Goal: Task Accomplishment & Management: Use online tool/utility

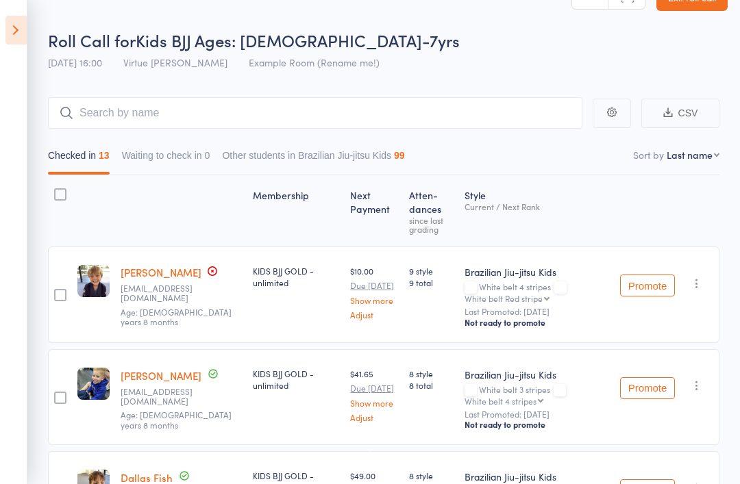
click at [18, 32] on icon at bounding box center [15, 30] width 21 height 29
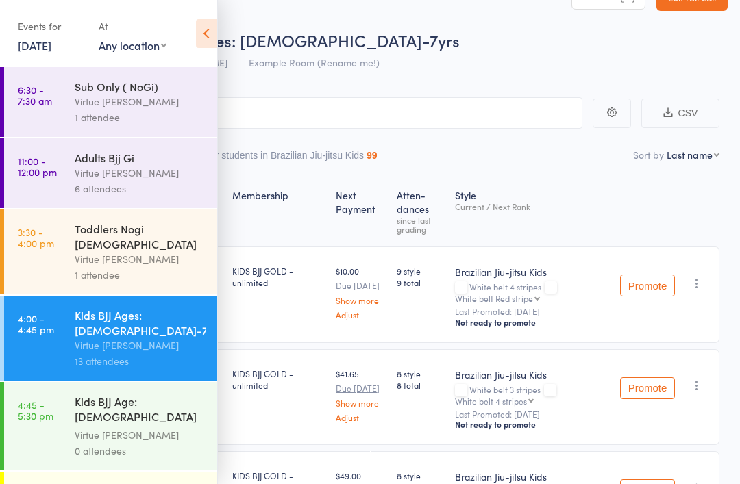
click at [100, 443] on div "0 attendees" at bounding box center [140, 451] width 131 height 16
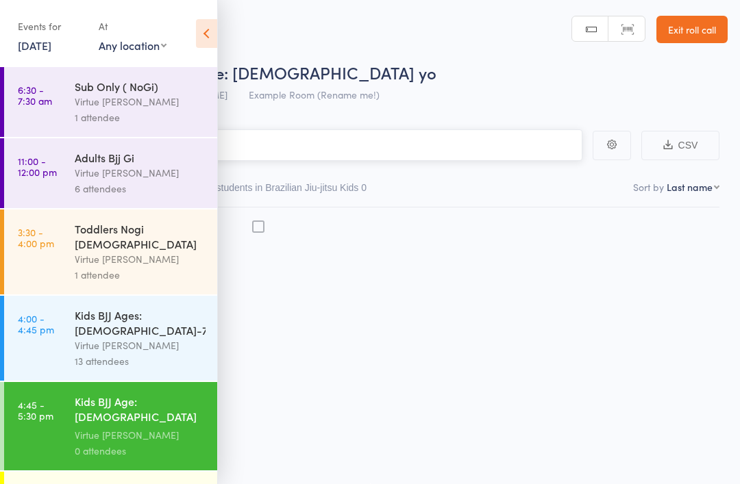
scroll to position [10, 0]
click at [203, 34] on icon at bounding box center [206, 33] width 21 height 29
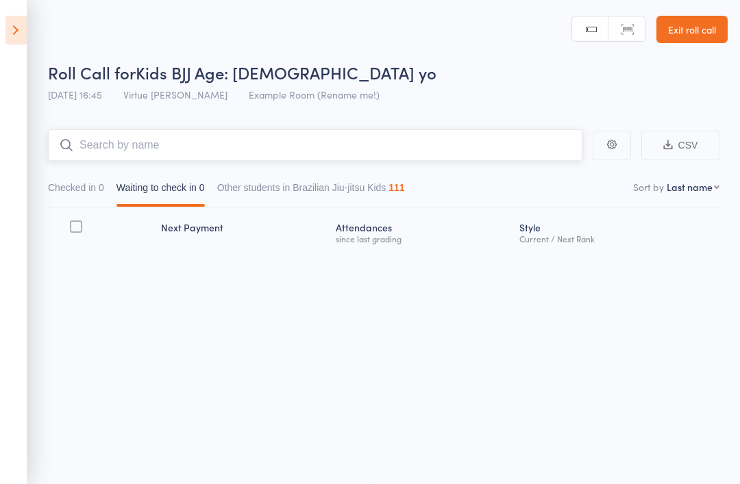
click at [261, 145] on input "search" at bounding box center [315, 145] width 534 height 32
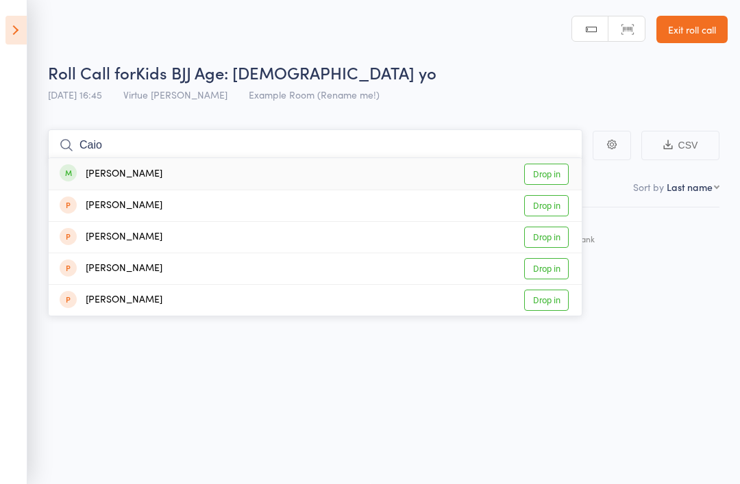
type input "Caio"
click at [560, 164] on link "Drop in" at bounding box center [546, 174] width 45 height 21
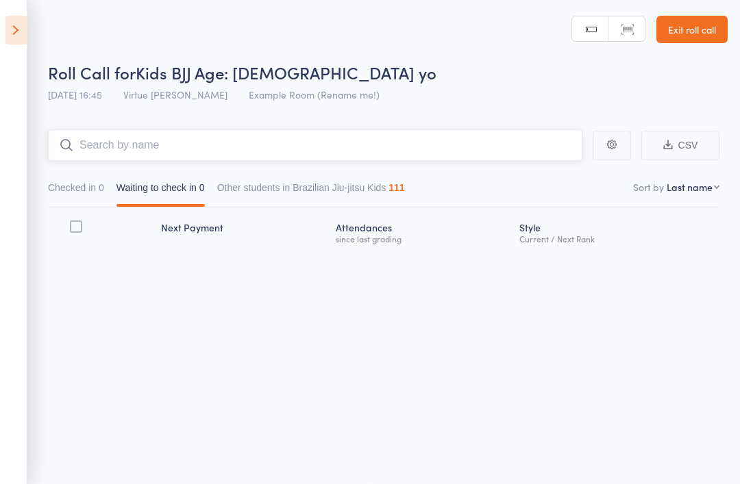
click at [394, 138] on input "search" at bounding box center [315, 145] width 534 height 32
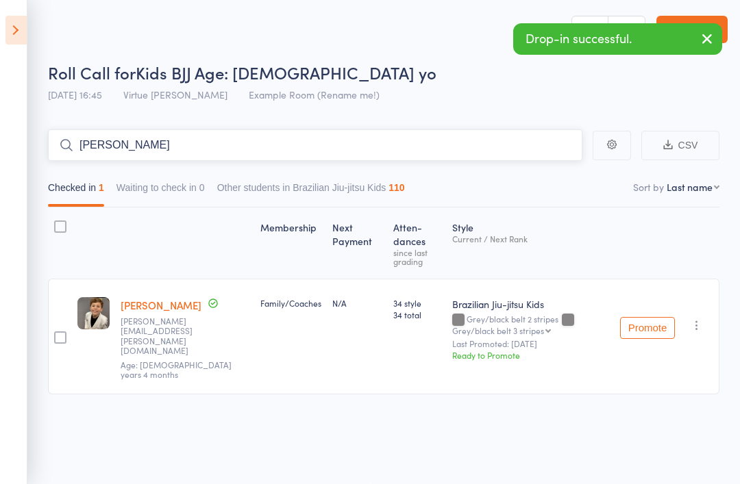
click at [392, 131] on input "Kelly" at bounding box center [315, 145] width 534 height 32
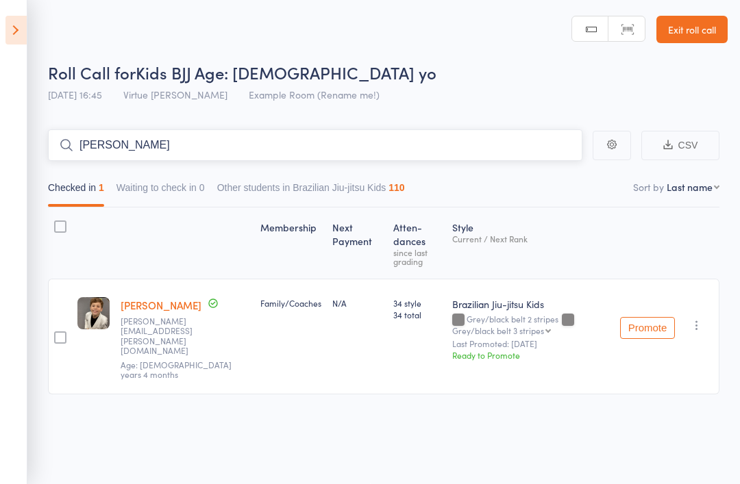
click at [442, 132] on input "Kell" at bounding box center [315, 145] width 534 height 32
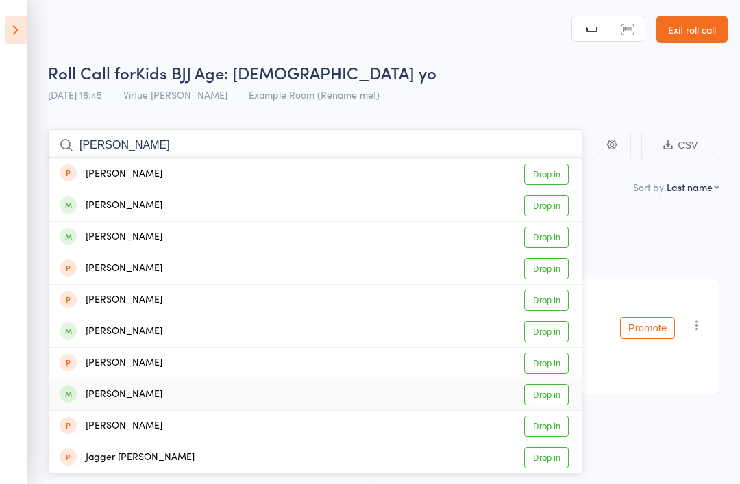
type input "Kelly"
click at [548, 384] on link "Drop in" at bounding box center [546, 394] width 45 height 21
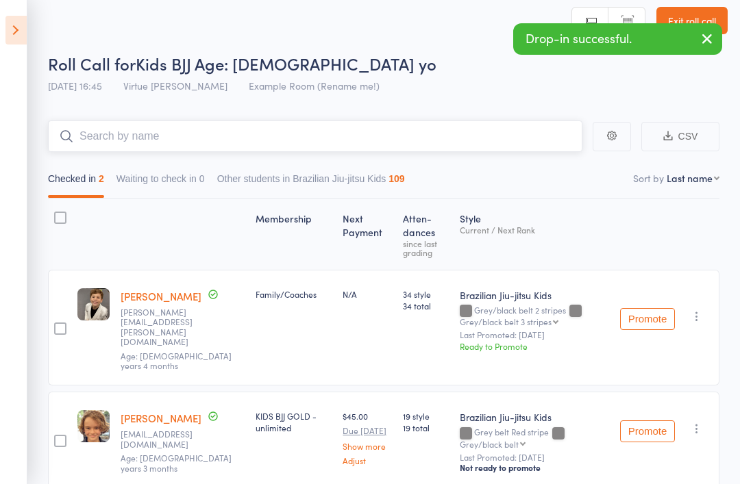
click at [447, 133] on input "search" at bounding box center [315, 137] width 534 height 32
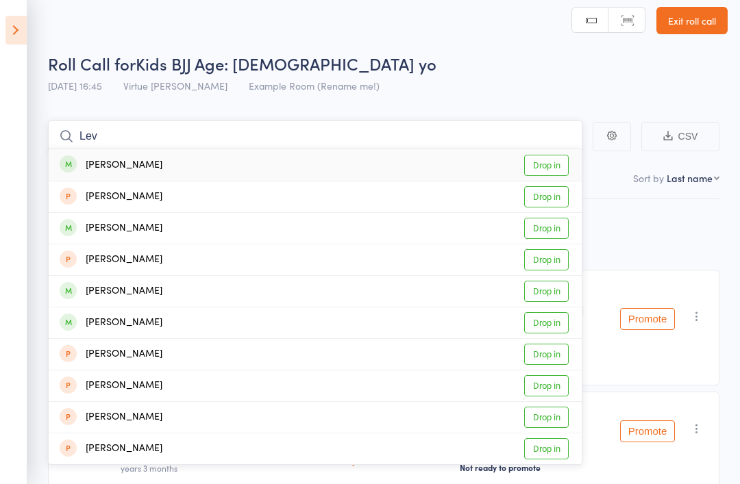
type input "Lev"
click at [553, 175] on link "Drop in" at bounding box center [546, 165] width 45 height 21
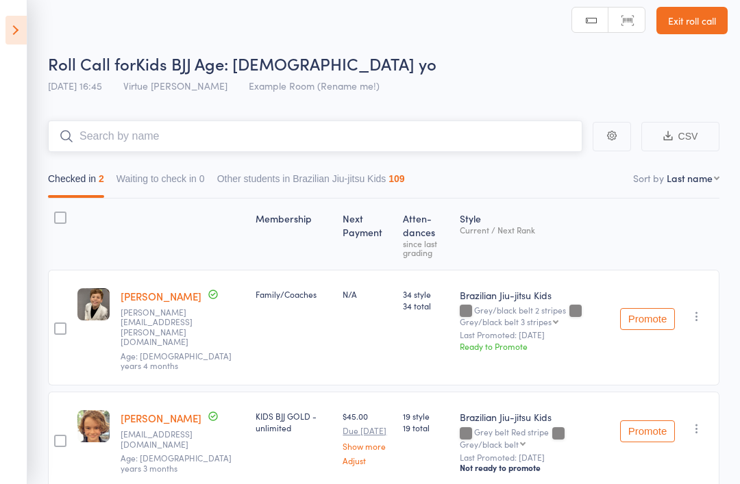
click at [473, 147] on input "search" at bounding box center [315, 137] width 534 height 32
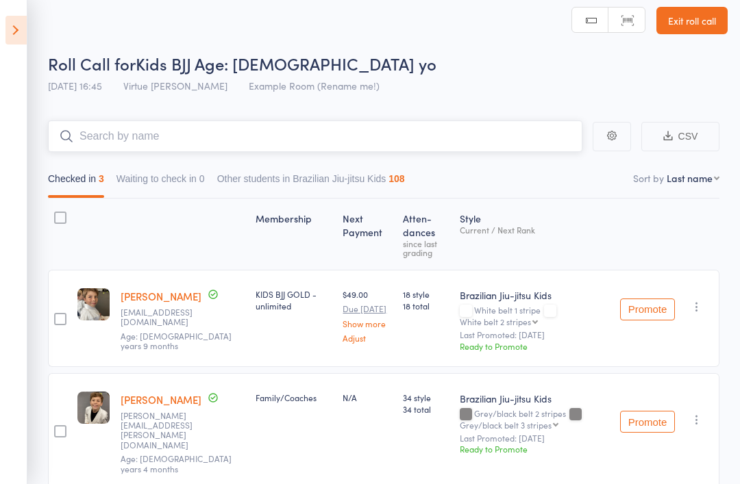
click at [166, 140] on input "search" at bounding box center [315, 137] width 534 height 32
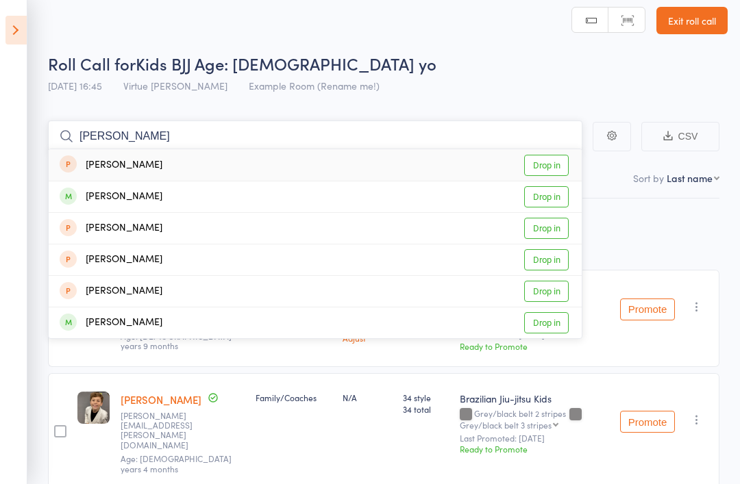
click at [402, 131] on input "Eadie" at bounding box center [315, 137] width 534 height 32
click at [398, 144] on input "Eavie" at bounding box center [315, 137] width 534 height 32
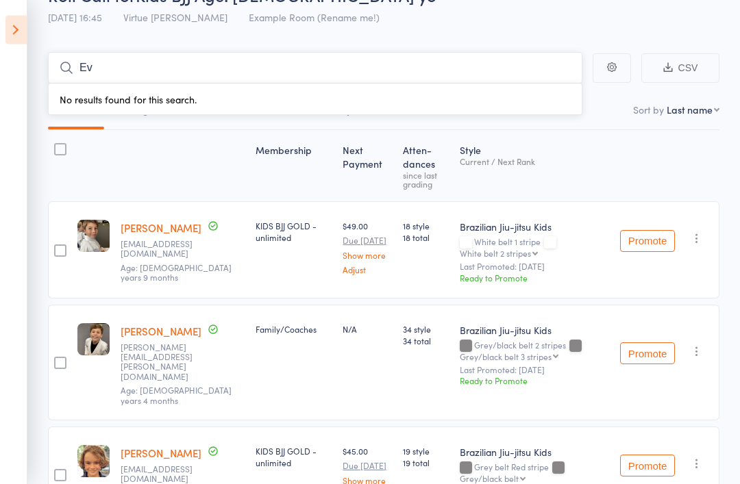
scroll to position [78, 0]
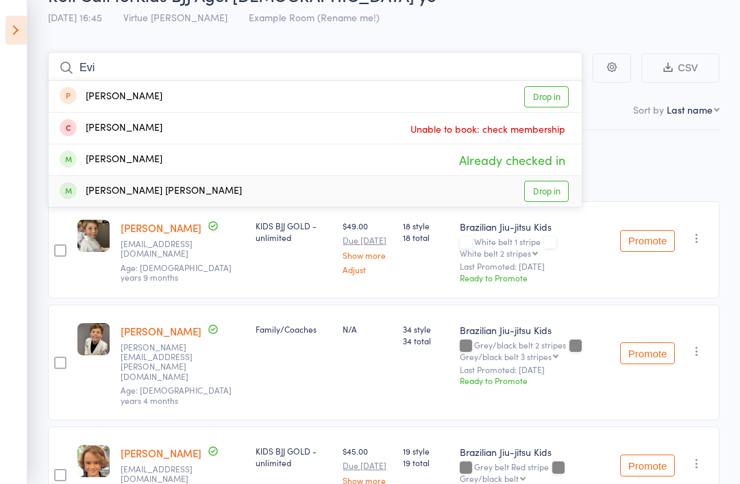
type input "Evi"
click at [557, 196] on link "Drop in" at bounding box center [546, 191] width 45 height 21
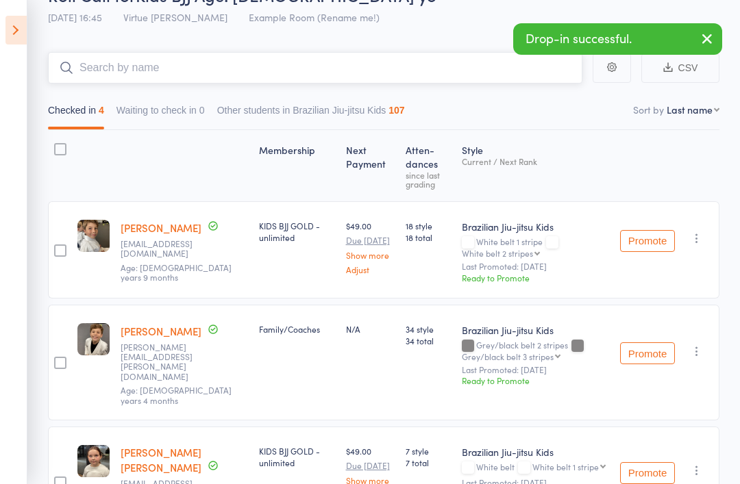
click at [375, 75] on input "search" at bounding box center [315, 68] width 534 height 32
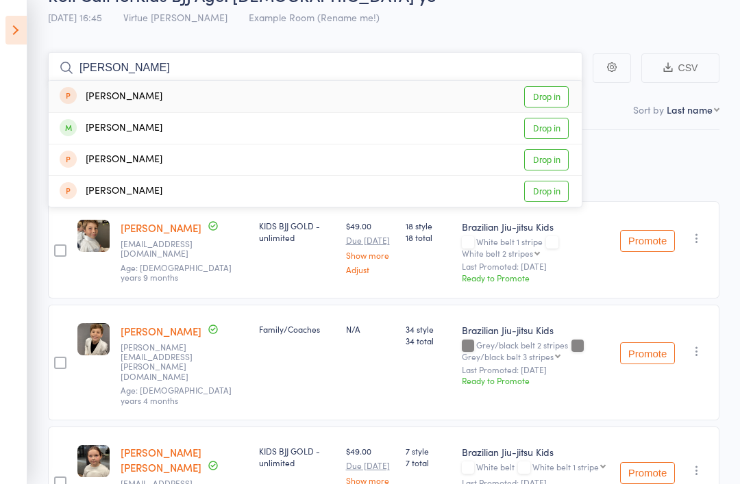
type input "Jamie"
click at [554, 130] on link "Drop in" at bounding box center [546, 128] width 45 height 21
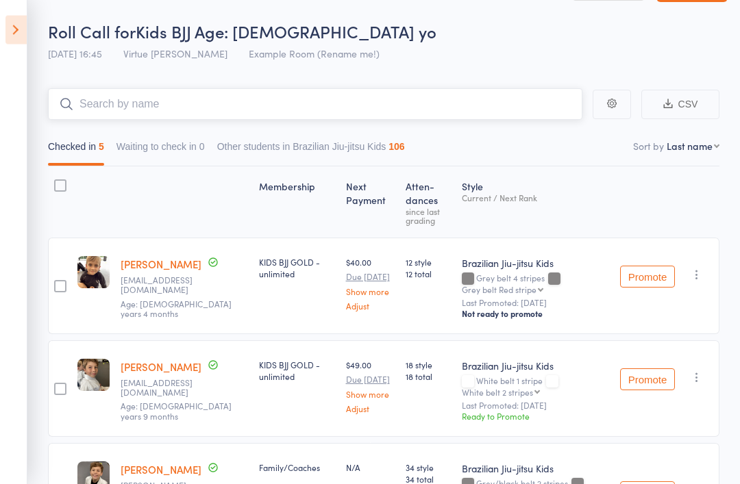
scroll to position [42, 0]
click at [265, 97] on input "search" at bounding box center [315, 104] width 534 height 32
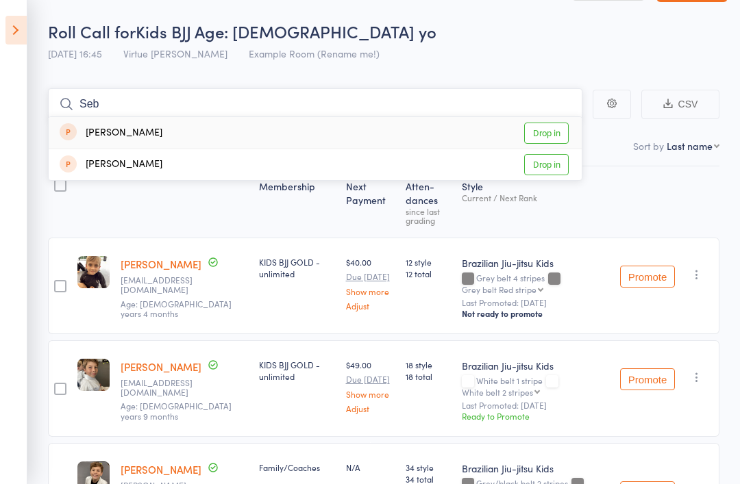
click at [400, 105] on input "Seb" at bounding box center [315, 104] width 534 height 32
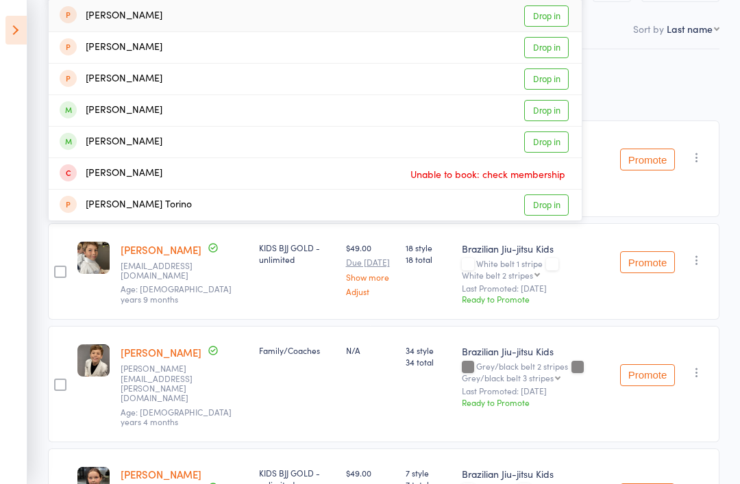
scroll to position [161, 0]
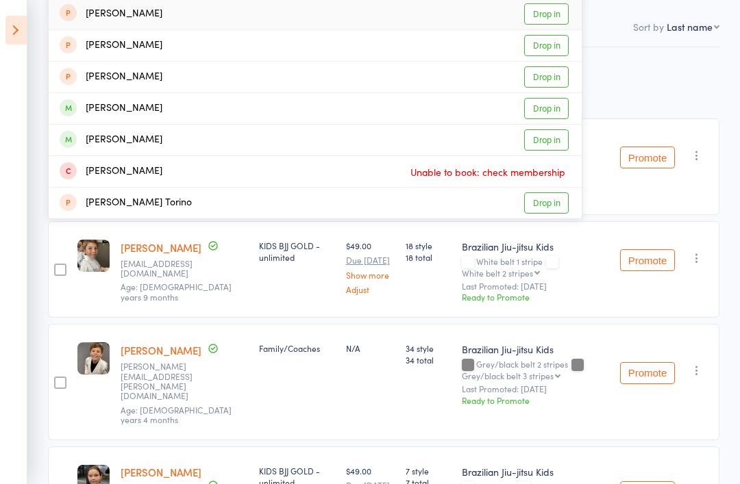
type input "Sebast"
click at [552, 140] on link "Drop in" at bounding box center [546, 139] width 45 height 21
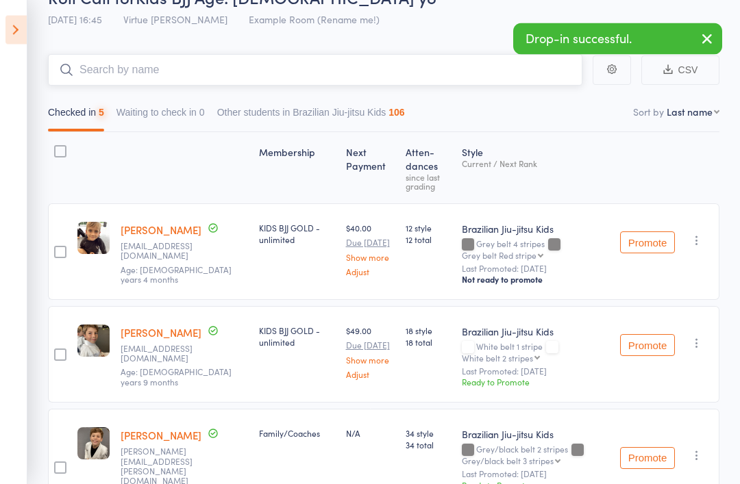
scroll to position [76, 0]
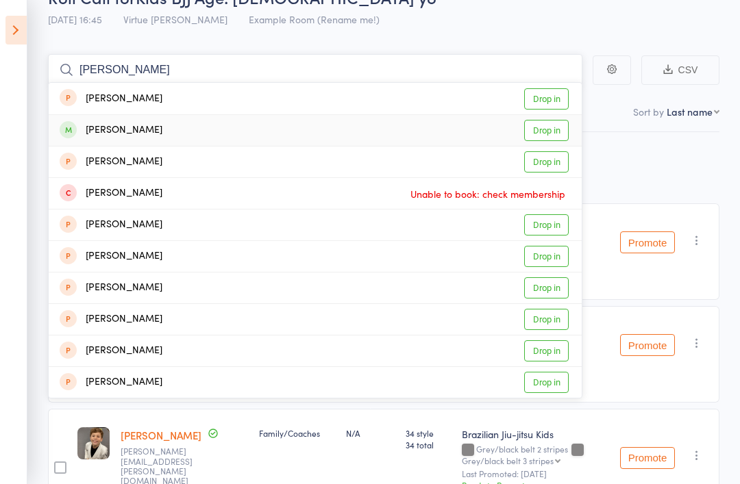
type input "Marvin"
click at [553, 128] on link "Drop in" at bounding box center [546, 130] width 45 height 21
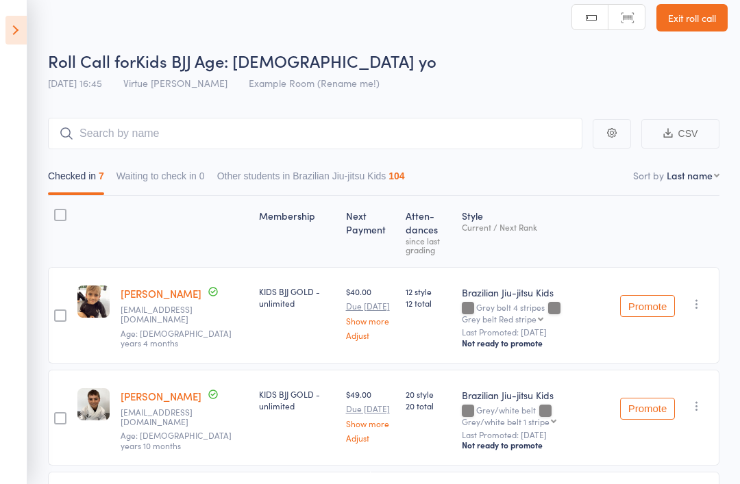
scroll to position [0, 0]
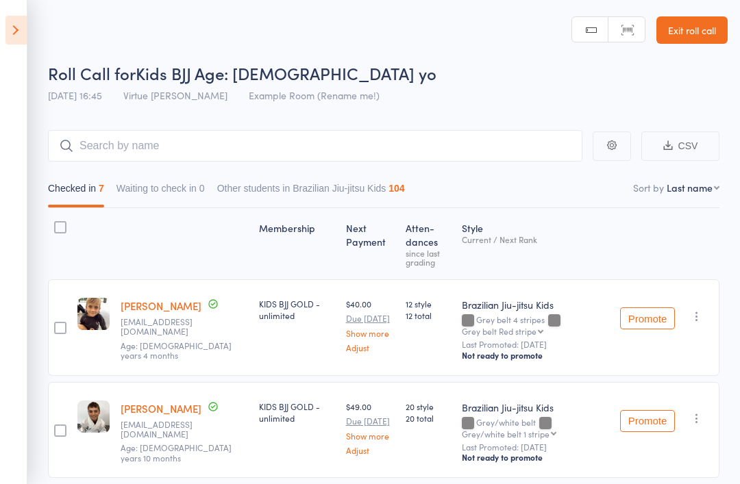
click at [698, 25] on link "Exit roll call" at bounding box center [691, 29] width 71 height 27
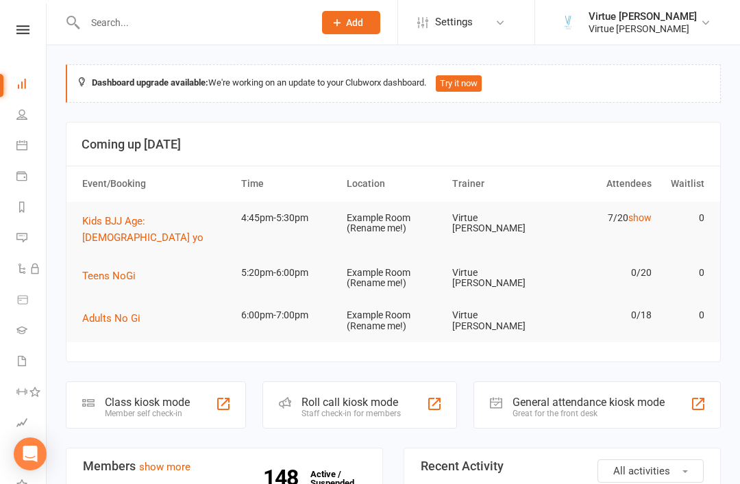
click at [24, 114] on icon at bounding box center [21, 114] width 11 height 11
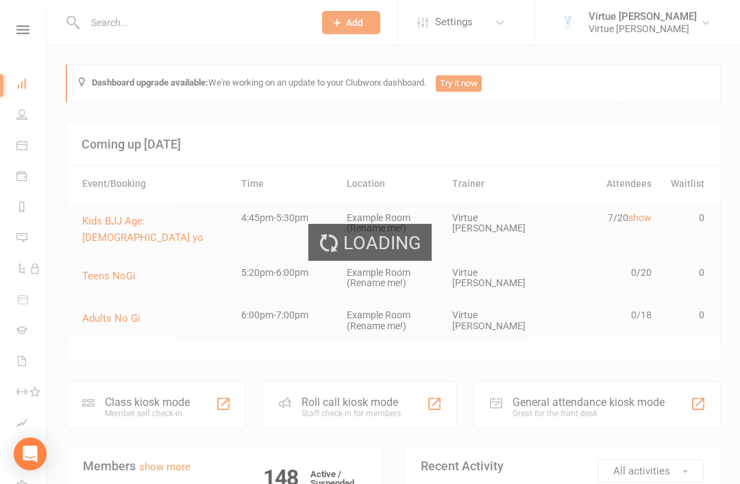
select select "100"
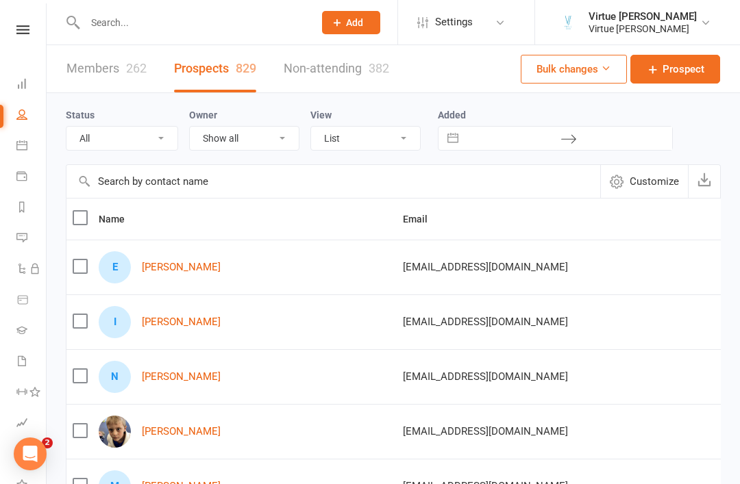
click at [186, 180] on input "text" at bounding box center [333, 181] width 534 height 33
click at [98, 60] on link "Members 262" at bounding box center [106, 68] width 80 height 47
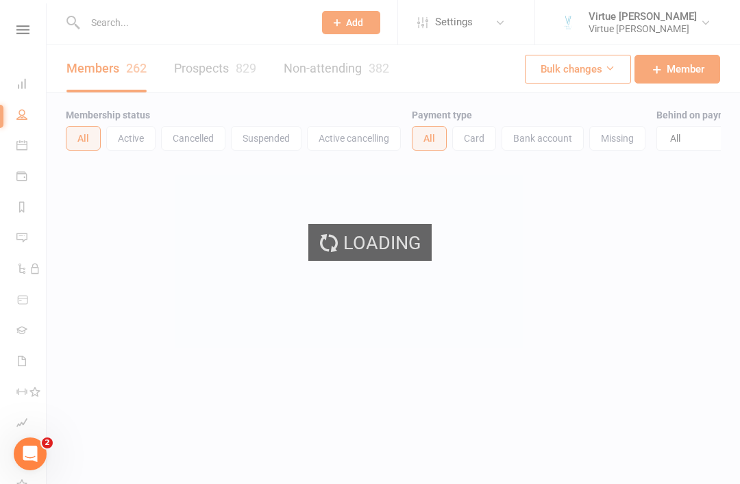
select select "100"
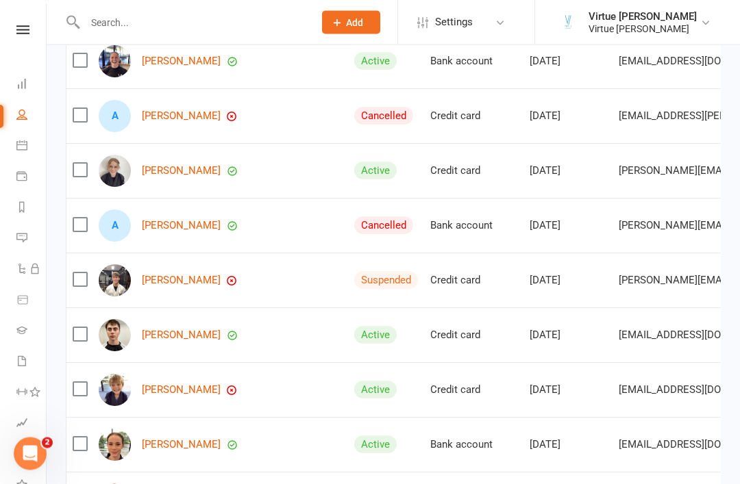
scroll to position [429, 0]
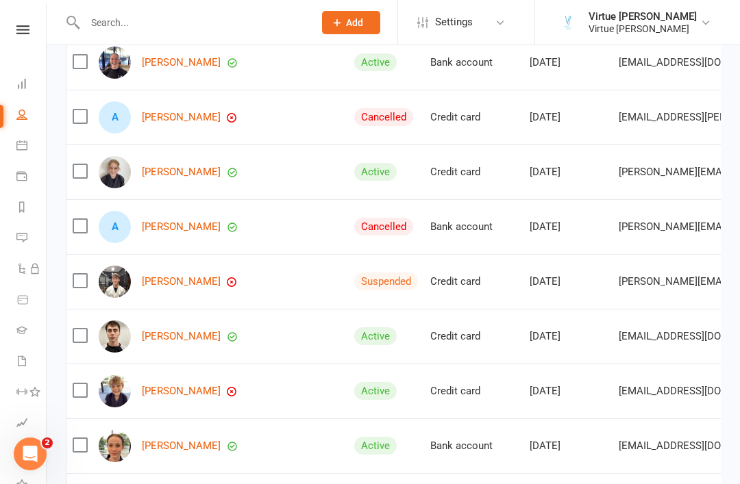
click at [193, 390] on link "[PERSON_NAME]" at bounding box center [181, 392] width 79 height 12
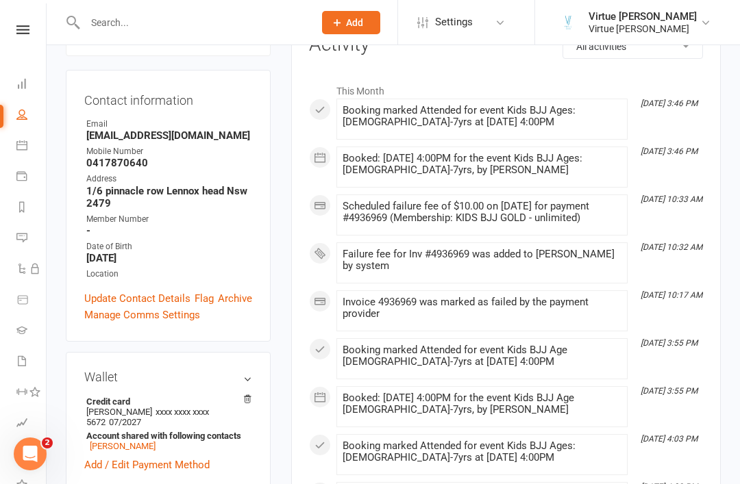
scroll to position [201, 0]
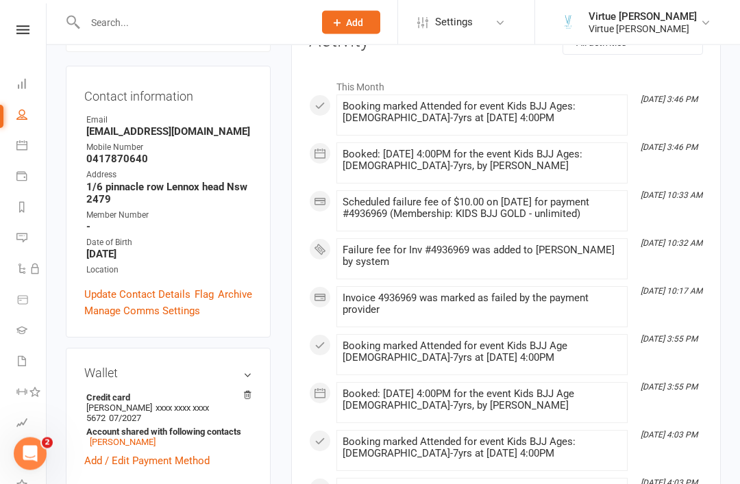
click at [186, 454] on link "Add / Edit Payment Method" at bounding box center [146, 462] width 125 height 16
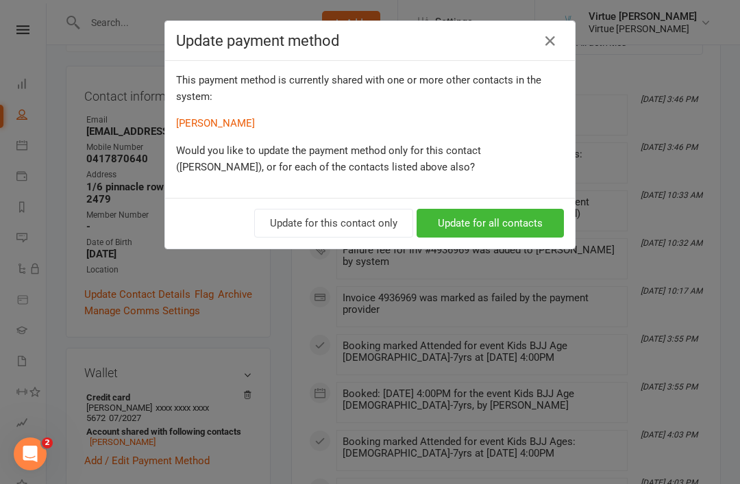
click at [473, 218] on button "Update for all contacts" at bounding box center [490, 223] width 147 height 29
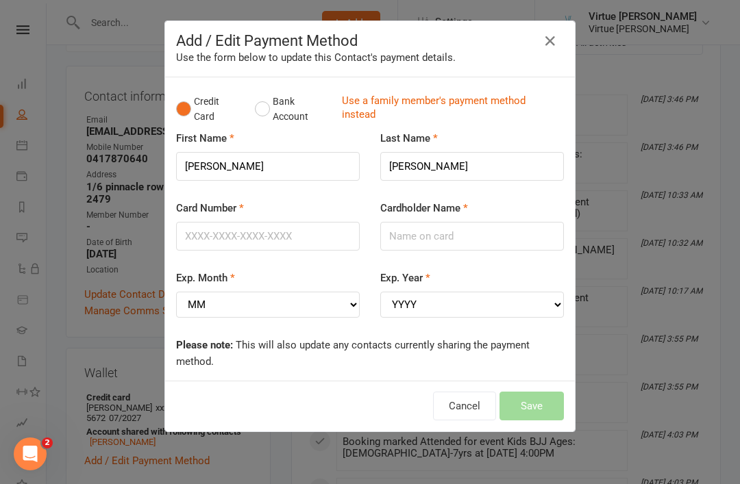
click at [545, 44] on icon "button" at bounding box center [550, 41] width 16 height 16
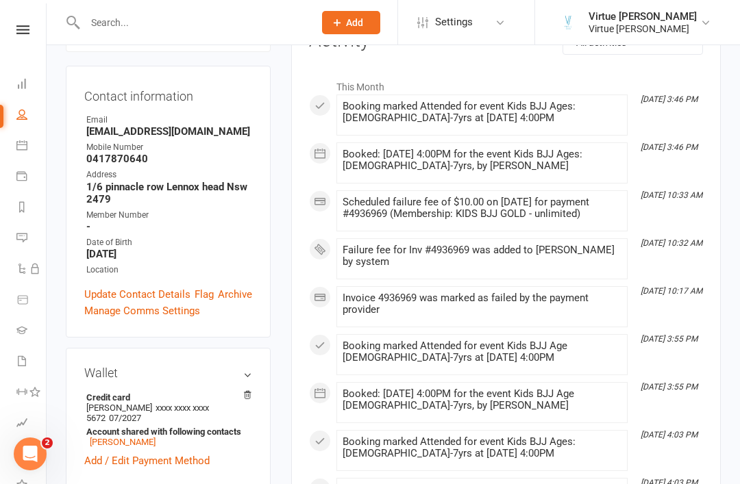
click at [182, 453] on link "Add / Edit Payment Method" at bounding box center [146, 461] width 125 height 16
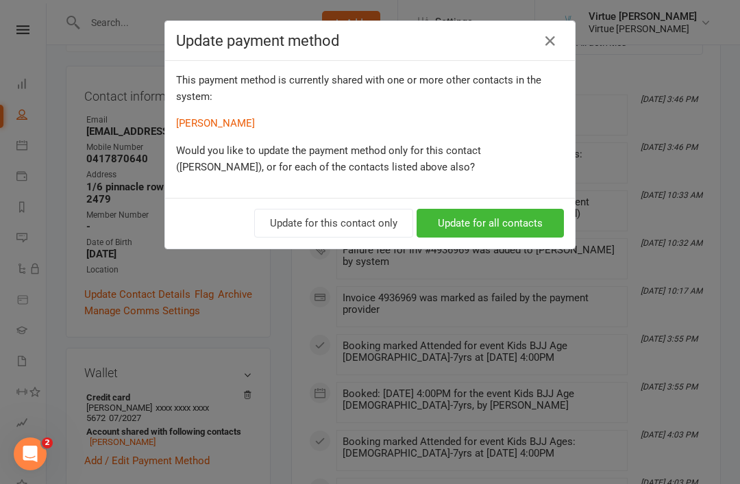
click at [350, 223] on button "Update for this contact only" at bounding box center [333, 223] width 159 height 29
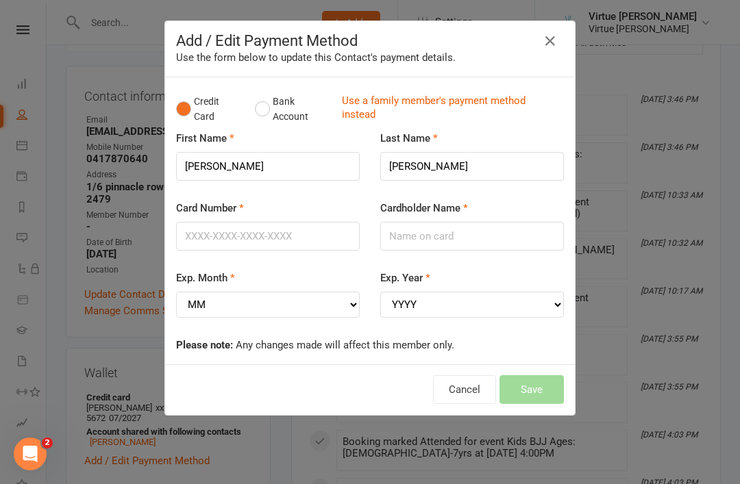
click at [554, 42] on icon "button" at bounding box center [550, 41] width 16 height 16
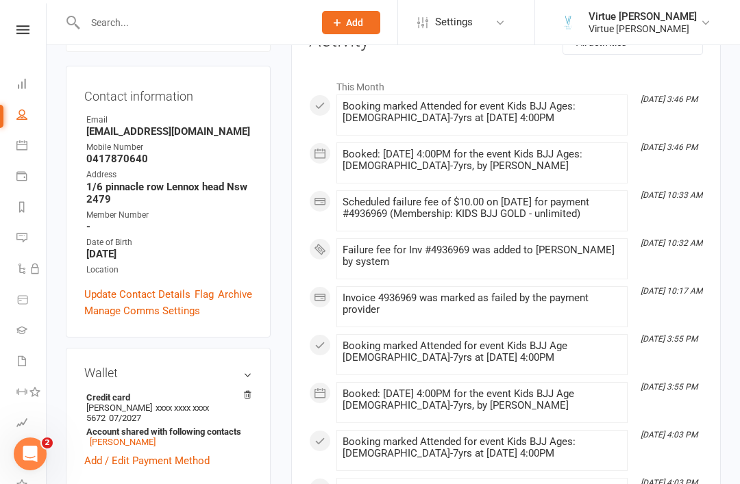
click at [177, 453] on link "Add / Edit Payment Method" at bounding box center [146, 461] width 125 height 16
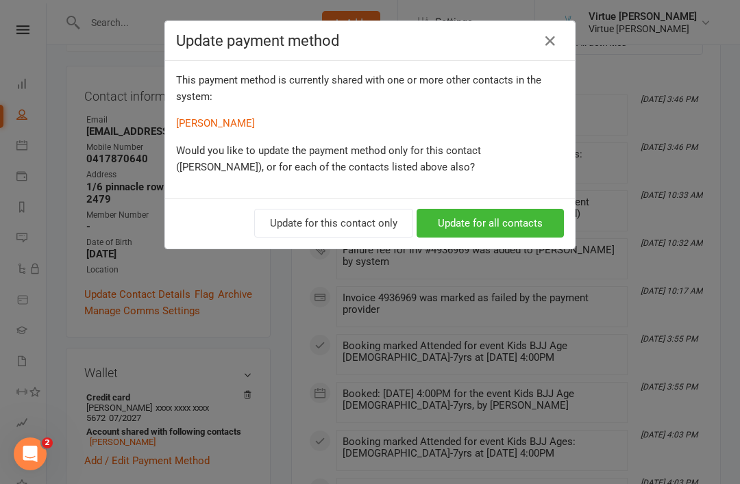
click at [513, 223] on button "Update for all contacts" at bounding box center [490, 223] width 147 height 29
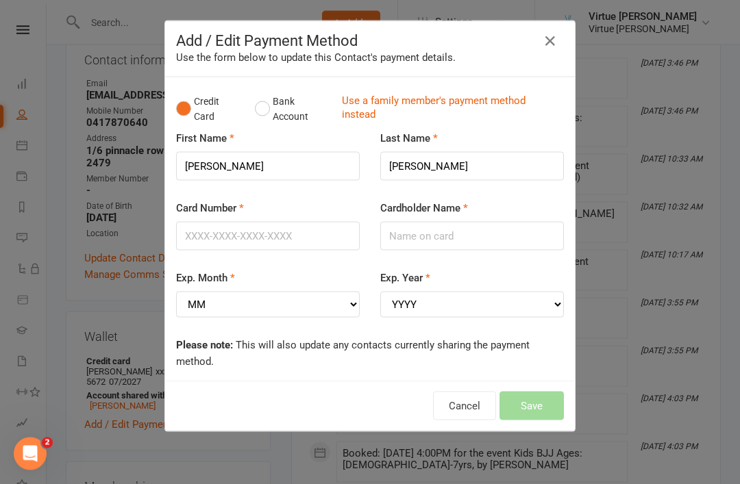
scroll to position [238, 0]
click at [234, 232] on input "Card Number" at bounding box center [268, 236] width 184 height 29
type input "[CREDIT_CARD_NUMBER]"
click at [462, 233] on input "Cardholder Name" at bounding box center [472, 236] width 184 height 29
type input "[PERSON_NAME]"
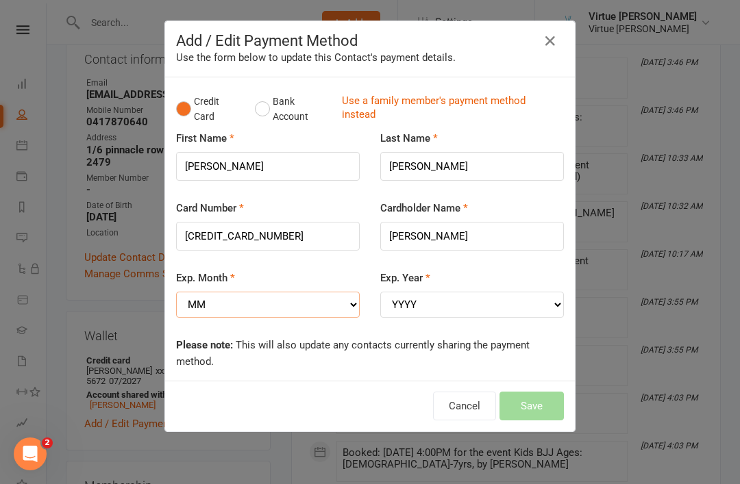
click at [358, 293] on select "MM 01 02 03 04 05 06 07 08 09 10 11 12" at bounding box center [268, 305] width 184 height 26
select select "01"
click at [464, 286] on div "Exp. Year YYYY 2025 2026 2027 2028 2029 2030 2031 2032 2033 2034" at bounding box center [472, 294] width 184 height 48
click at [493, 297] on select "YYYY 2025 2026 2027 2028 2029 2030 2031 2032 2033 2034" at bounding box center [472, 305] width 184 height 26
select select "2029"
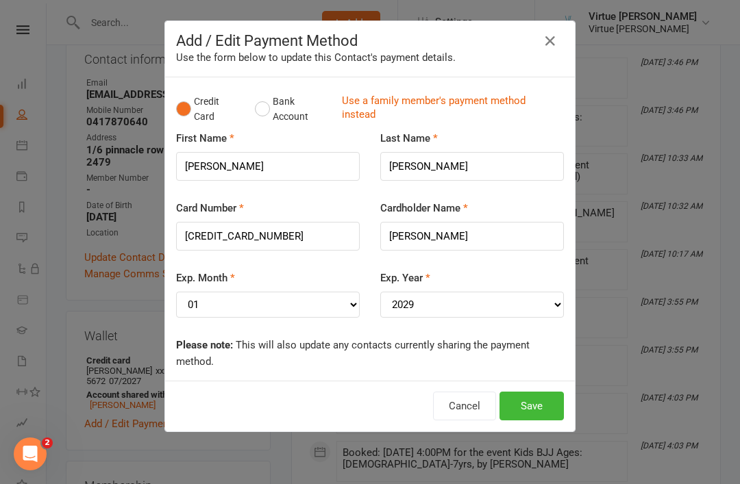
click at [534, 392] on button "Save" at bounding box center [531, 406] width 64 height 29
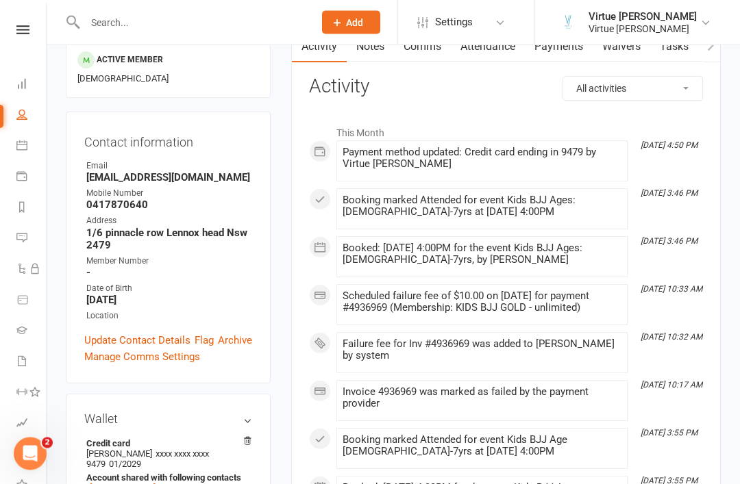
scroll to position [0, 0]
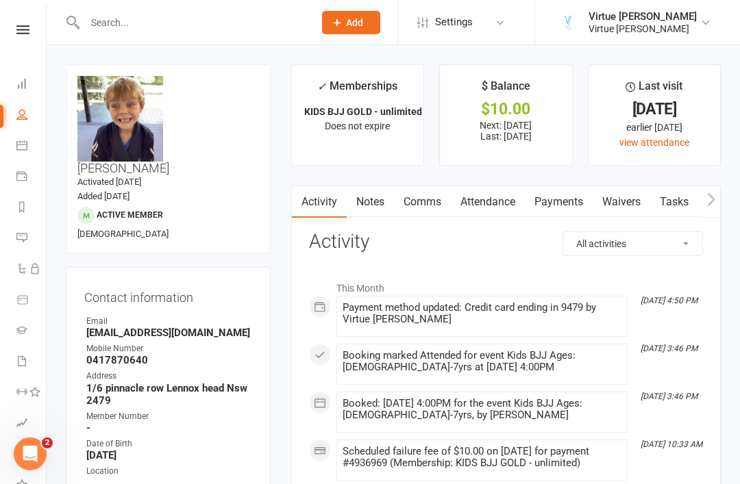
click at [576, 201] on link "Payments" at bounding box center [559, 202] width 68 height 32
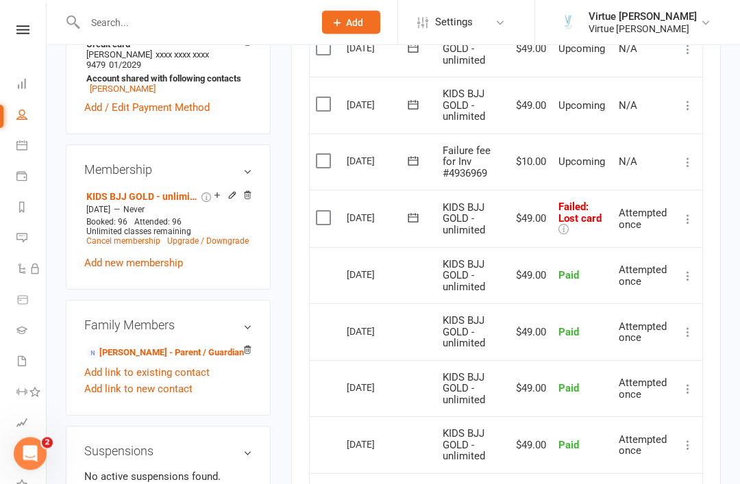
scroll to position [555, 0]
click at [414, 212] on icon at bounding box center [413, 218] width 14 height 14
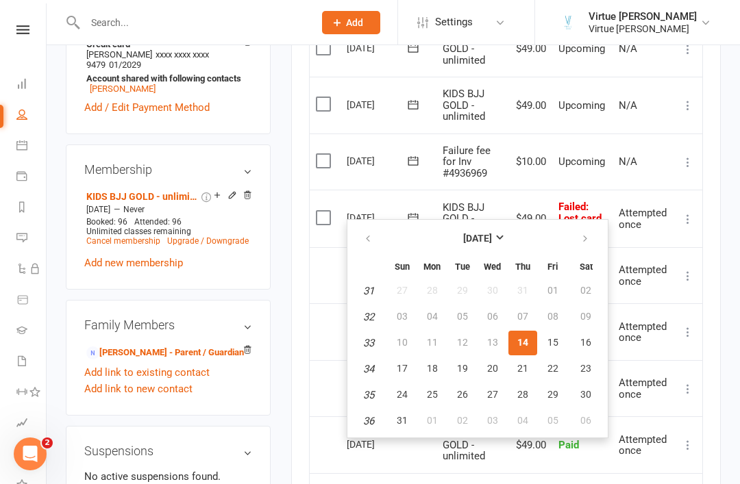
click at [528, 336] on button "14" at bounding box center [522, 343] width 29 height 25
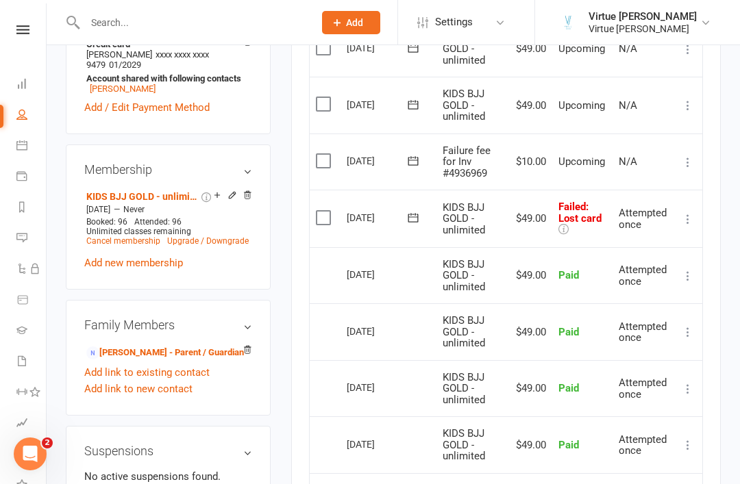
click at [422, 210] on button at bounding box center [412, 217] width 27 height 14
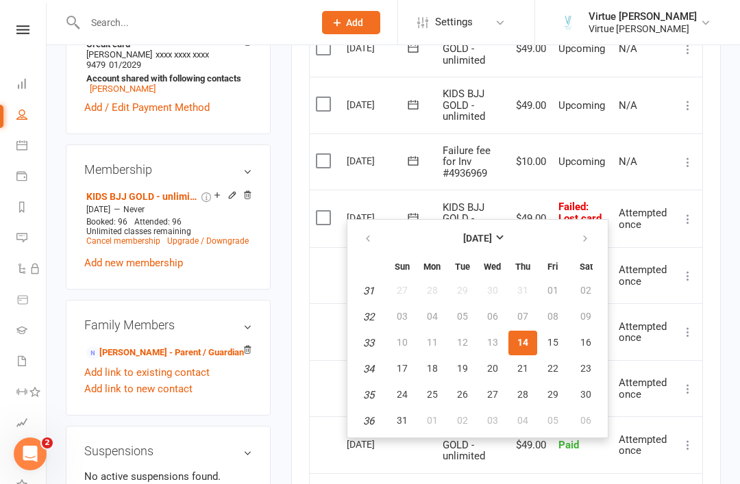
click at [521, 343] on span "14" at bounding box center [522, 342] width 11 height 11
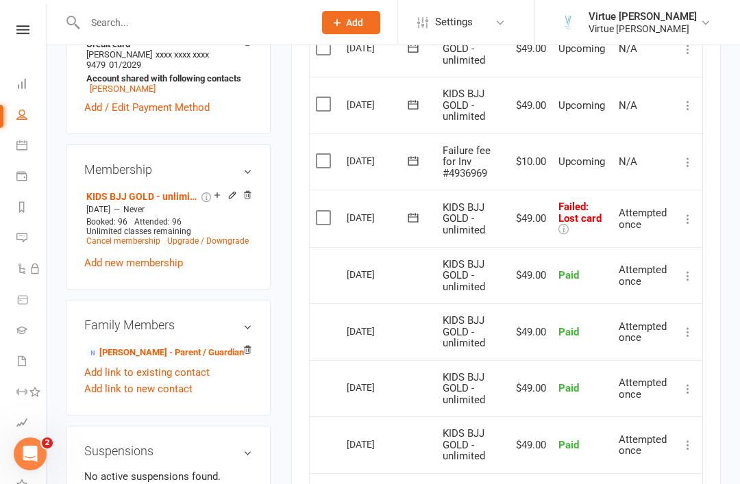
click at [418, 213] on icon at bounding box center [413, 217] width 10 height 9
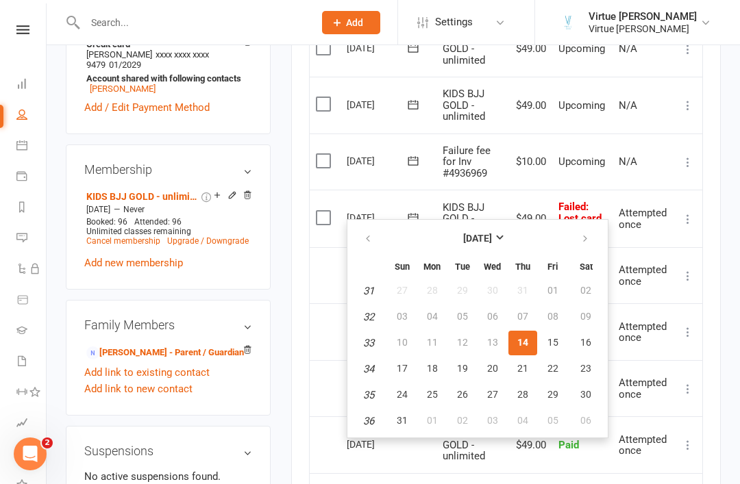
click at [526, 345] on span "14" at bounding box center [522, 342] width 11 height 11
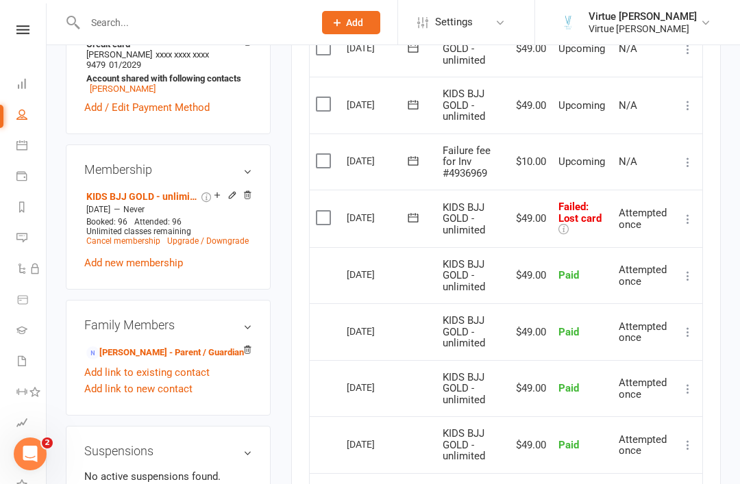
click at [408, 212] on icon at bounding box center [413, 218] width 14 height 14
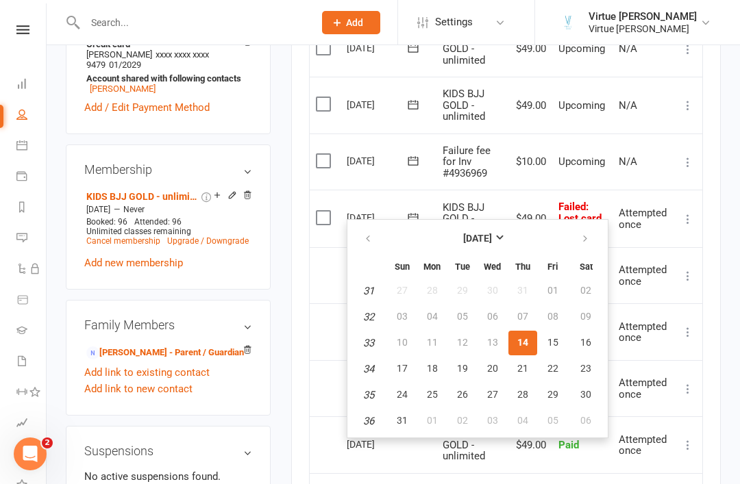
click at [524, 344] on span "14" at bounding box center [522, 342] width 11 height 11
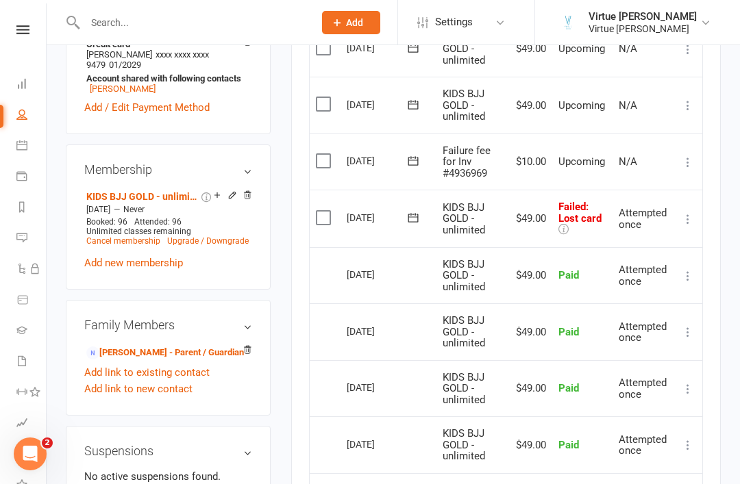
click at [685, 214] on icon at bounding box center [688, 219] width 14 height 14
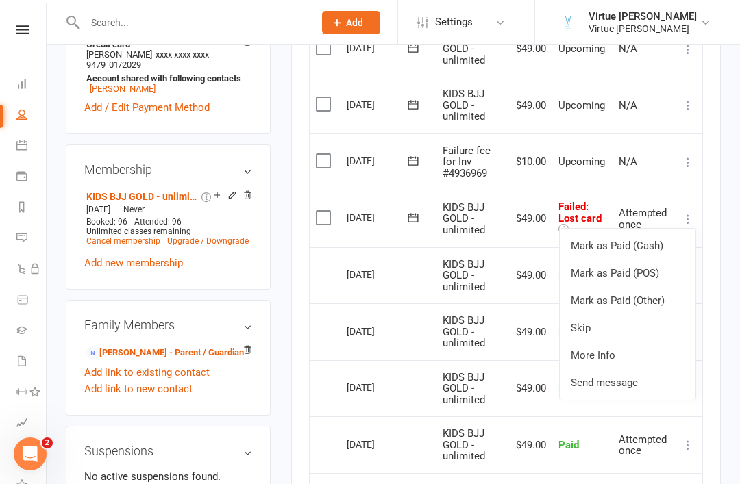
click at [723, 252] on main "✓ Memberships KIDS BJJ GOLD - unlimited Does not expire $ Balance $10.00 Next: …" at bounding box center [506, 117] width 450 height 1217
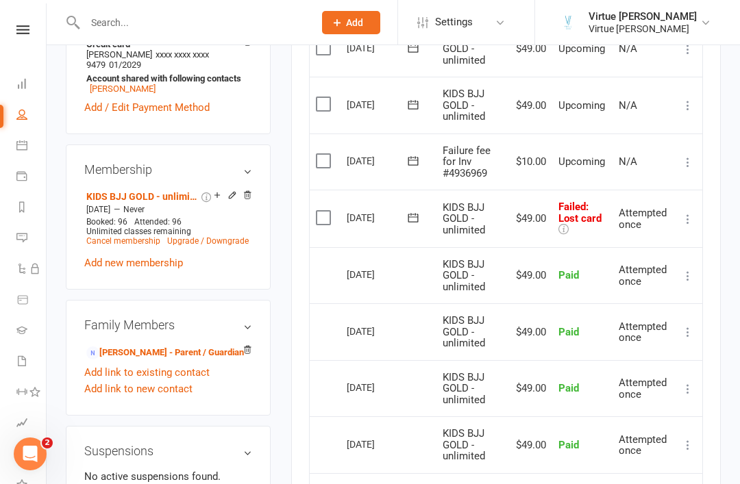
click at [423, 212] on button at bounding box center [412, 217] width 27 height 14
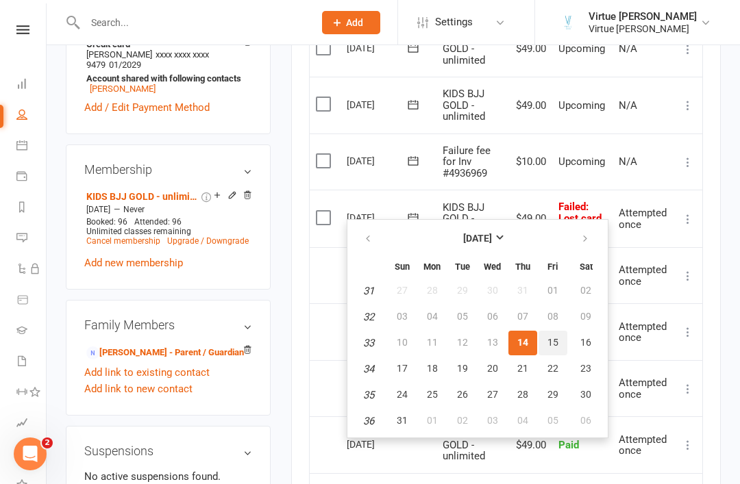
click at [549, 348] on span "15" at bounding box center [552, 342] width 11 height 11
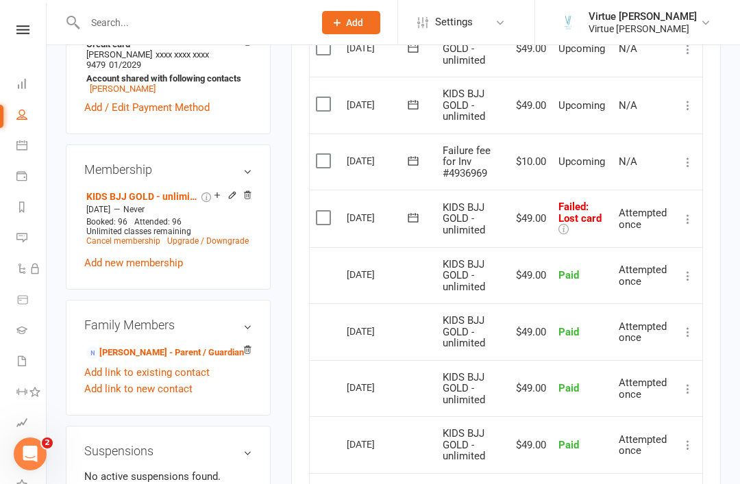
scroll to position [599, 0]
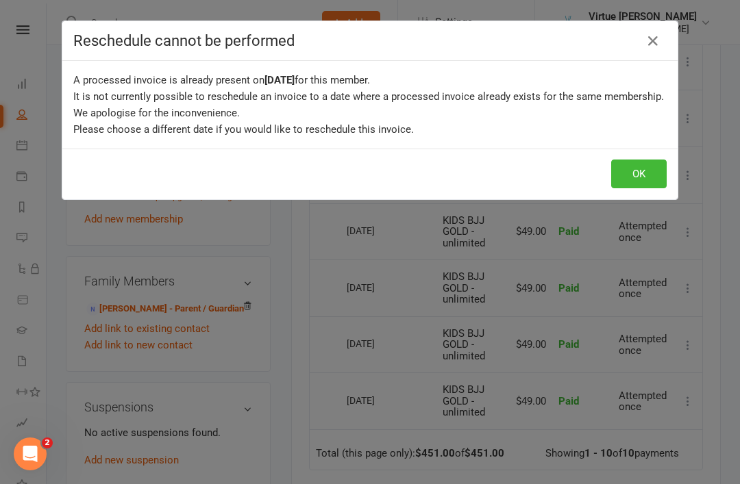
click at [645, 182] on button "OK" at bounding box center [638, 174] width 55 height 29
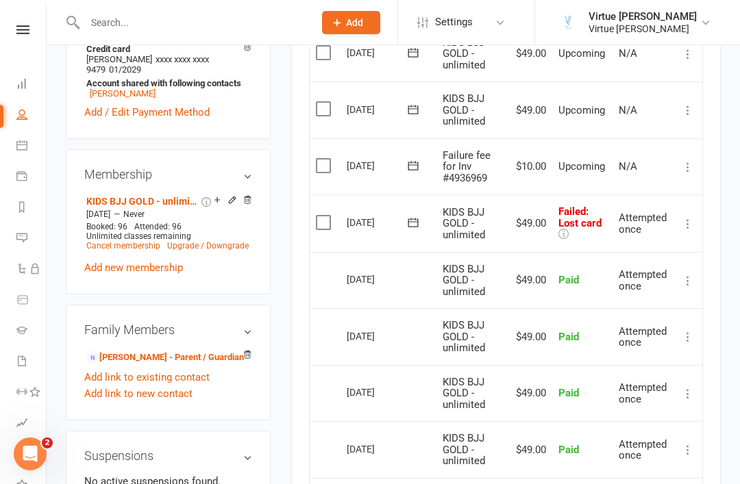
scroll to position [549, 0]
click at [415, 219] on icon at bounding box center [413, 224] width 14 height 14
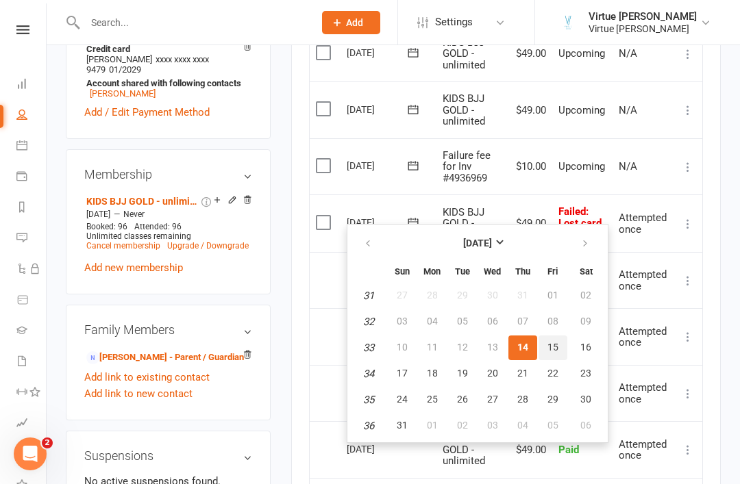
click at [555, 347] on span "15" at bounding box center [552, 347] width 11 height 11
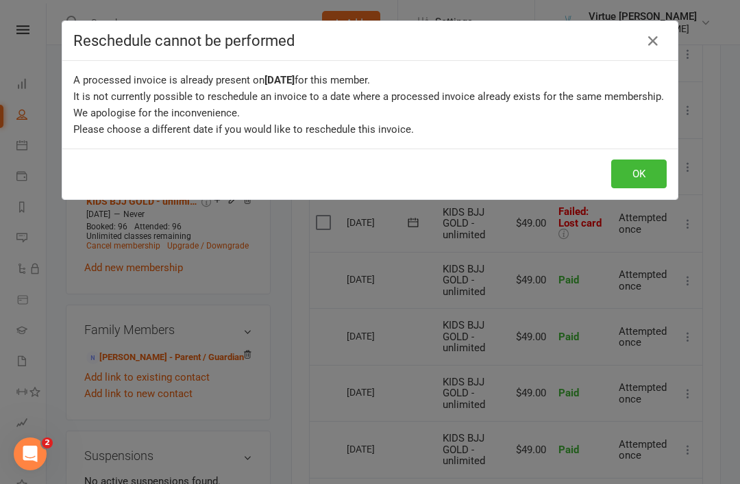
click at [634, 180] on button "OK" at bounding box center [638, 174] width 55 height 29
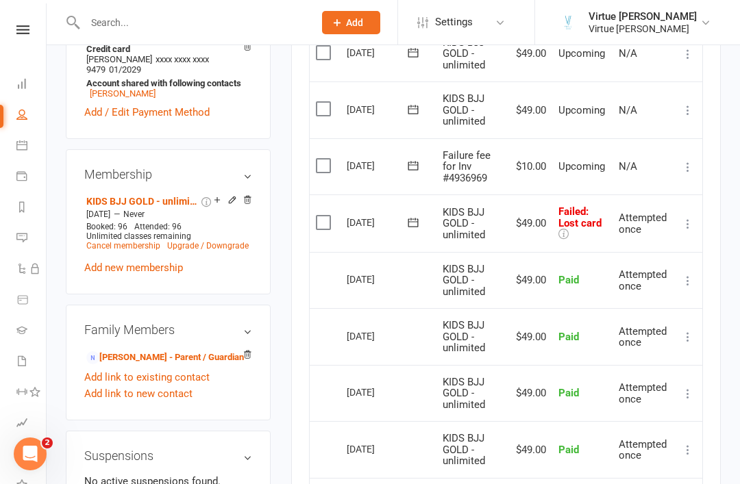
click at [24, 118] on icon at bounding box center [21, 114] width 11 height 11
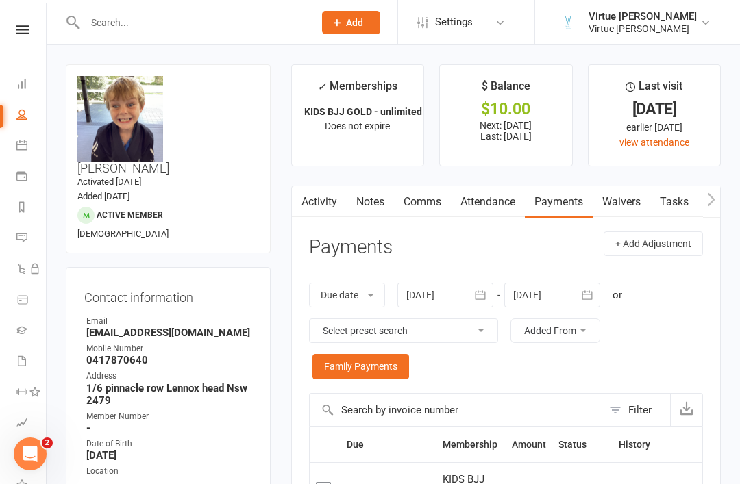
select select "100"
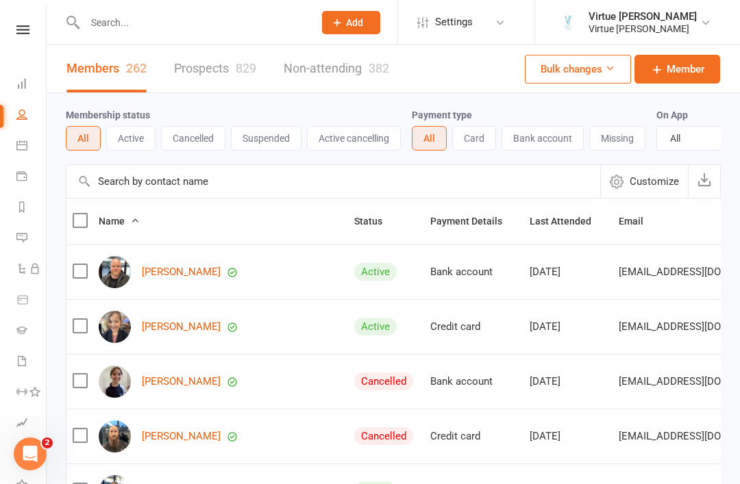
click at [25, 31] on icon at bounding box center [22, 29] width 13 height 9
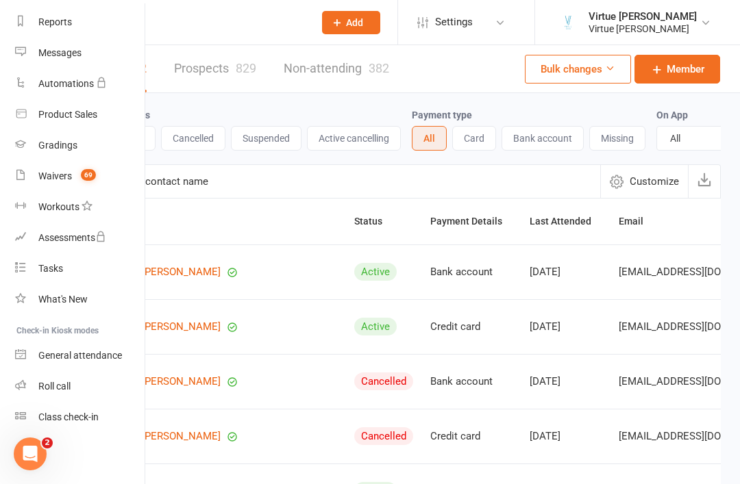
scroll to position [175, 1]
click at [52, 382] on div "Roll call" at bounding box center [54, 386] width 32 height 11
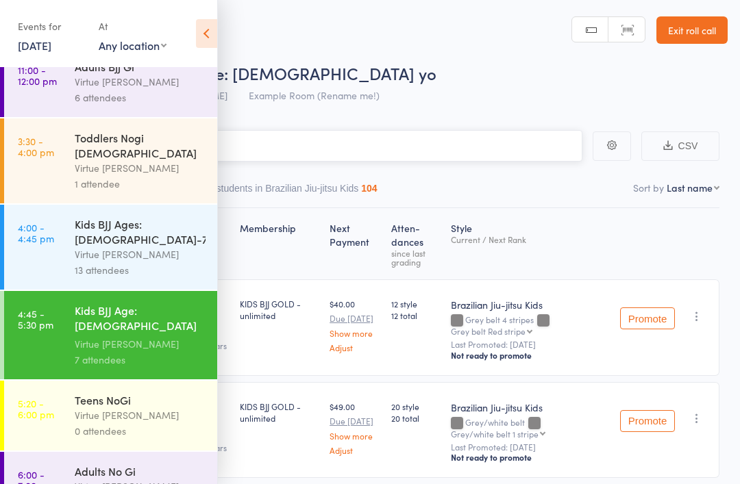
scroll to position [91, 0]
click at [154, 423] on div "0 attendees" at bounding box center [140, 431] width 131 height 16
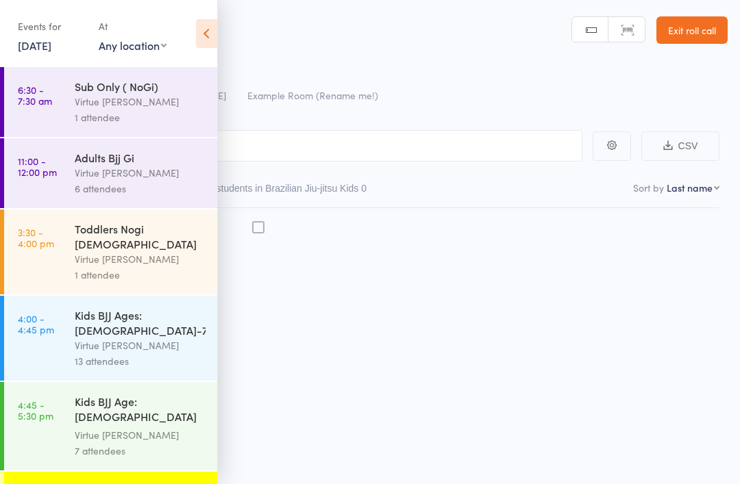
click at [216, 34] on icon at bounding box center [206, 33] width 21 height 29
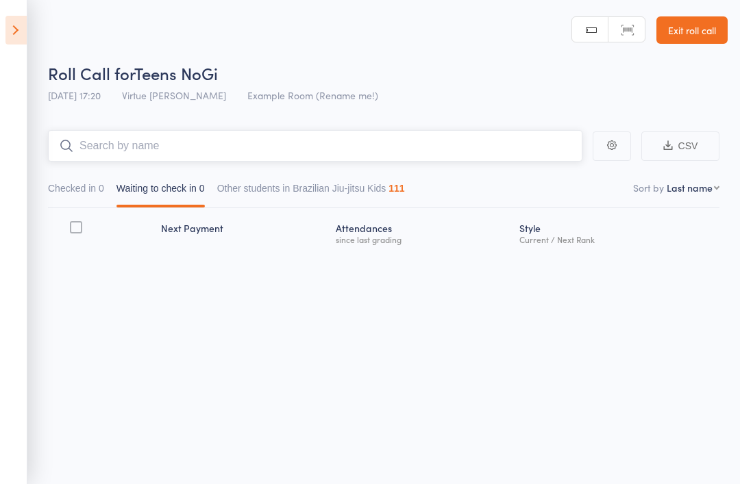
click at [239, 139] on input "search" at bounding box center [315, 146] width 534 height 32
click at [428, 149] on input "Anyone" at bounding box center [315, 146] width 534 height 32
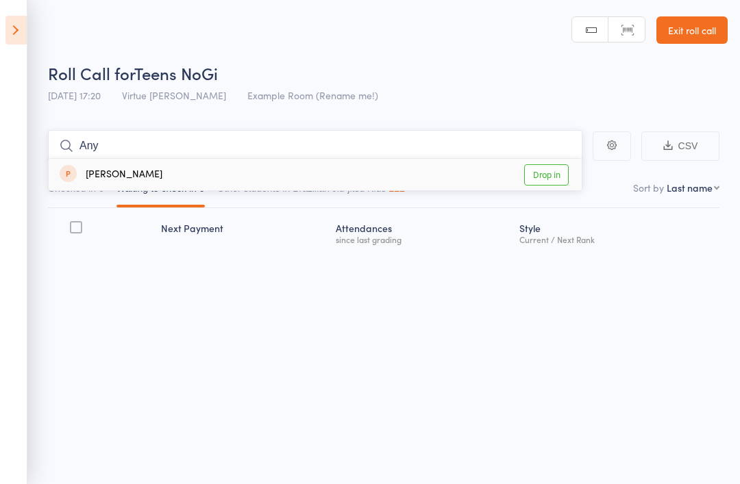
click at [398, 158] on input "Any" at bounding box center [315, 146] width 534 height 32
click at [424, 150] on input "Anton" at bounding box center [315, 146] width 534 height 32
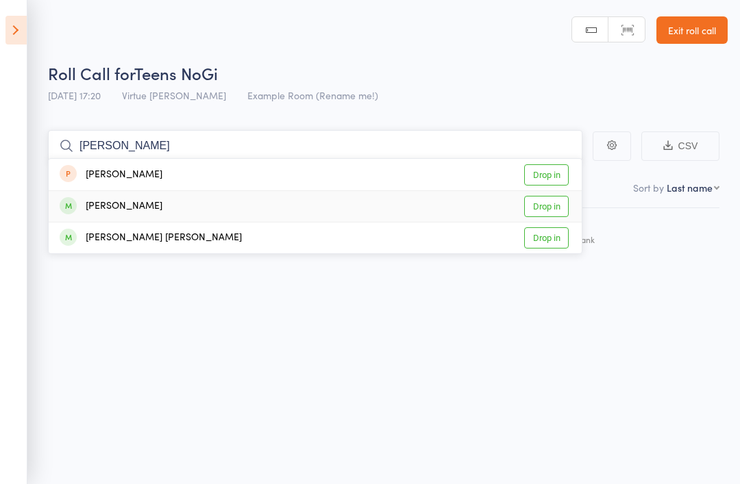
type input "Antonio"
click at [548, 203] on link "Drop in" at bounding box center [546, 206] width 45 height 21
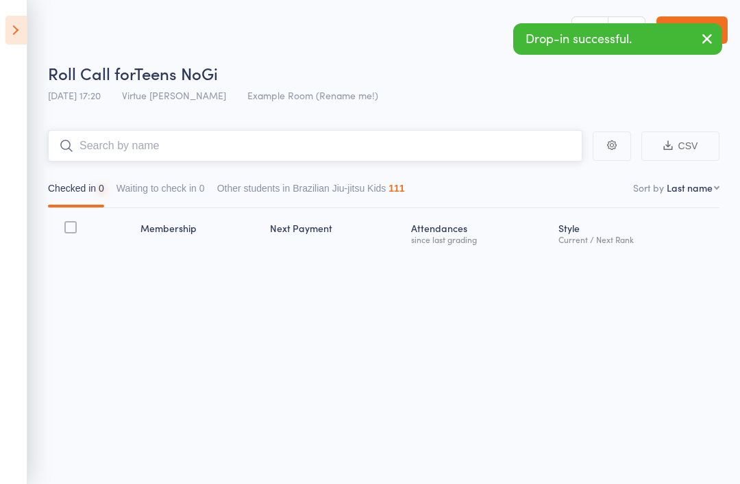
click at [415, 151] on input "search" at bounding box center [315, 146] width 534 height 32
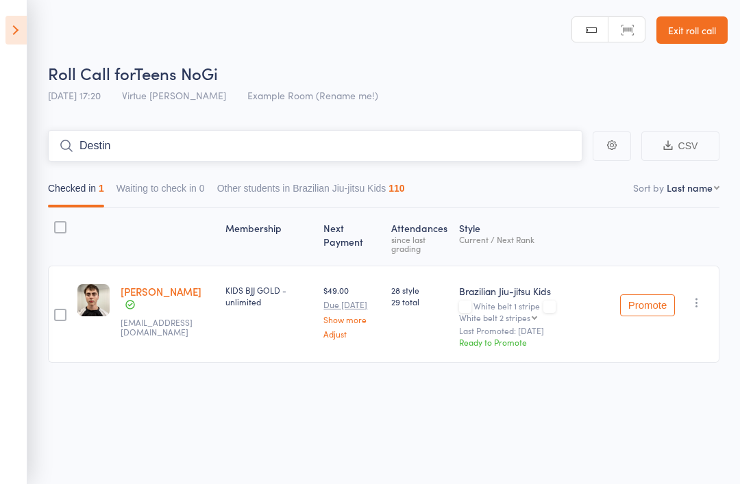
click at [431, 154] on input "Destin" at bounding box center [315, 146] width 534 height 32
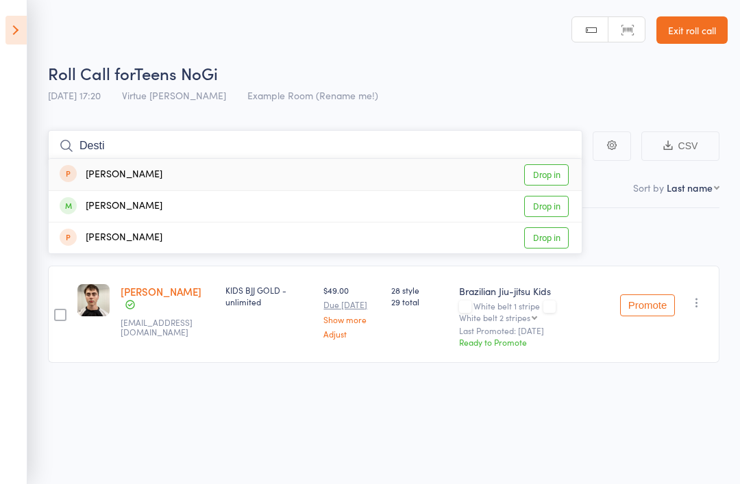
type input "Desti"
click at [548, 208] on link "Drop in" at bounding box center [546, 206] width 45 height 21
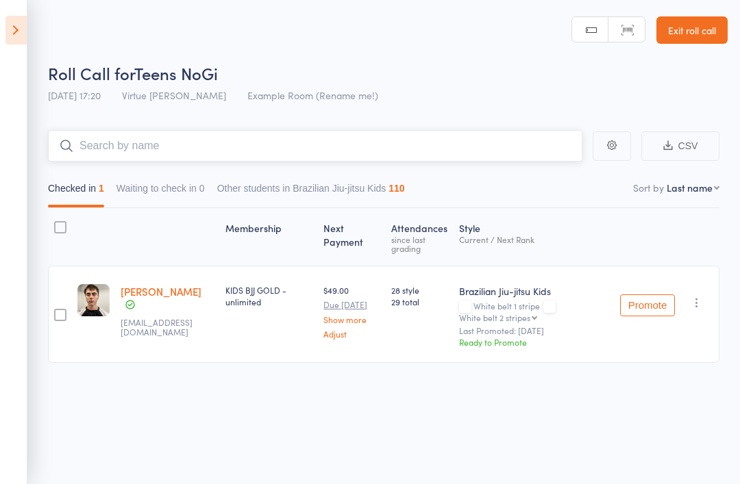
click at [460, 148] on input "search" at bounding box center [315, 146] width 534 height 32
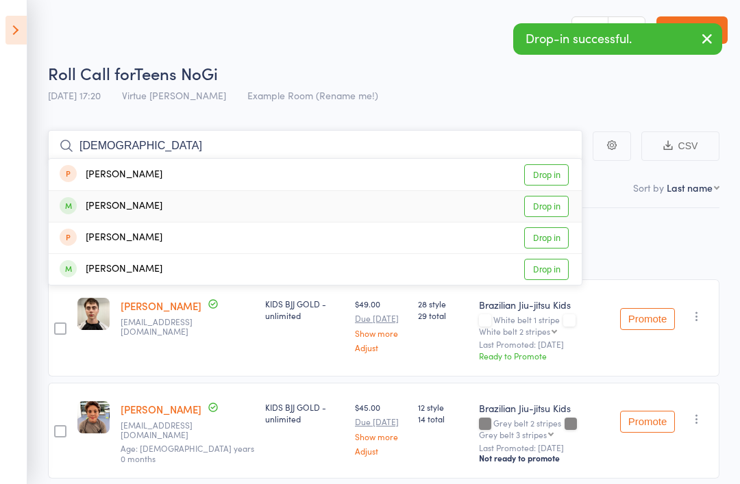
type input "Zen"
click at [558, 212] on link "Drop in" at bounding box center [546, 206] width 45 height 21
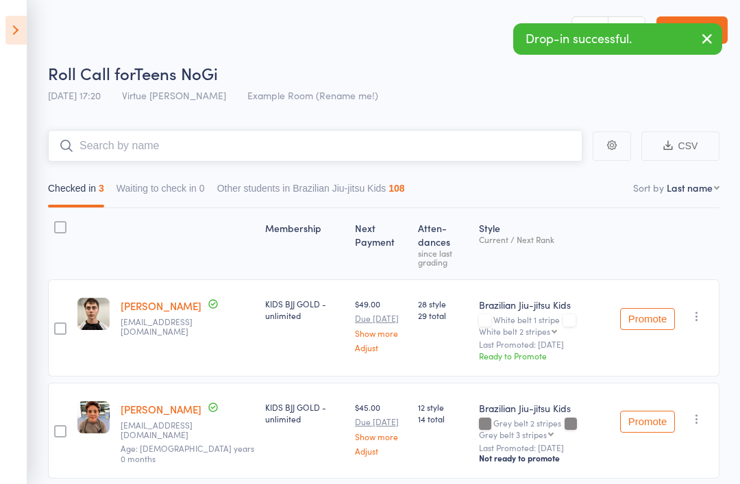
click at [481, 145] on input "search" at bounding box center [315, 146] width 534 height 32
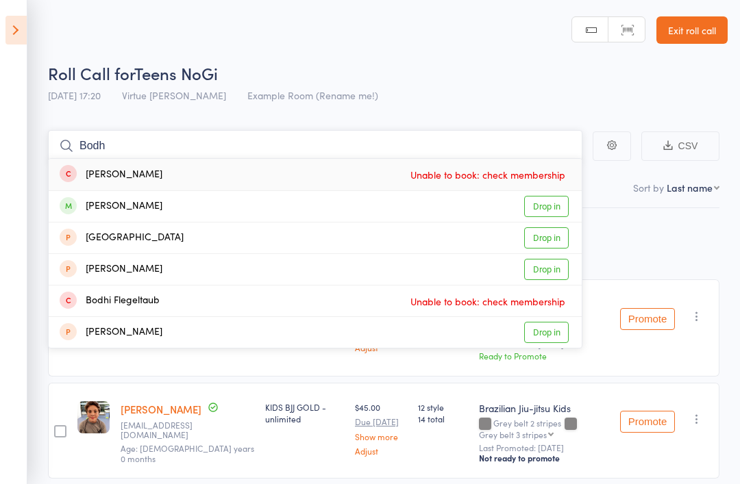
type input "Bodh"
click at [556, 206] on link "Drop in" at bounding box center [546, 206] width 45 height 21
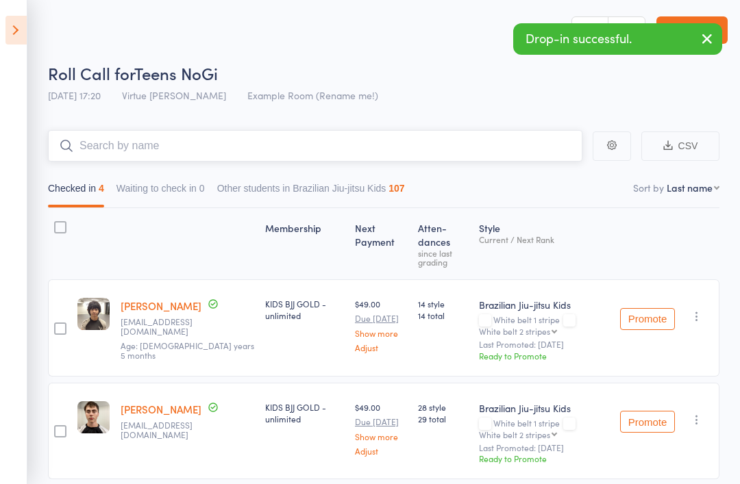
click at [423, 162] on input "search" at bounding box center [315, 146] width 534 height 32
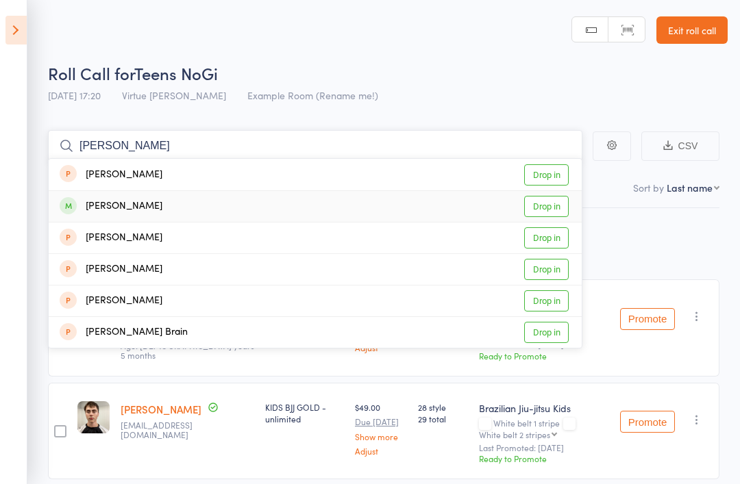
type input "Jess"
click at [554, 206] on link "Drop in" at bounding box center [546, 206] width 45 height 21
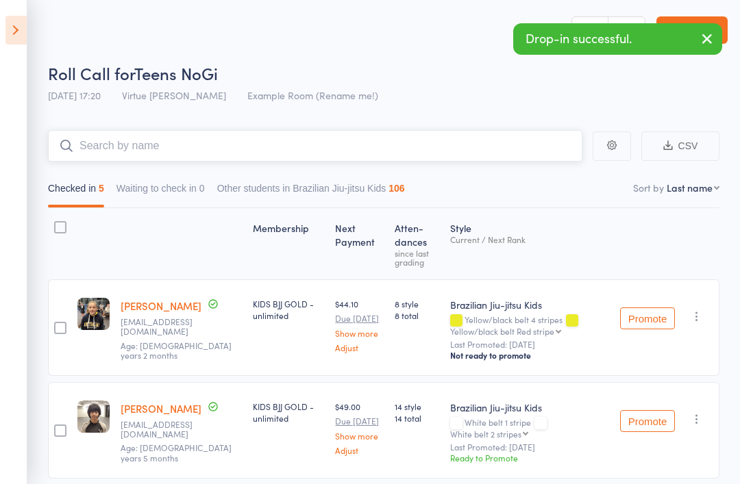
click at [493, 151] on input "search" at bounding box center [315, 146] width 534 height 32
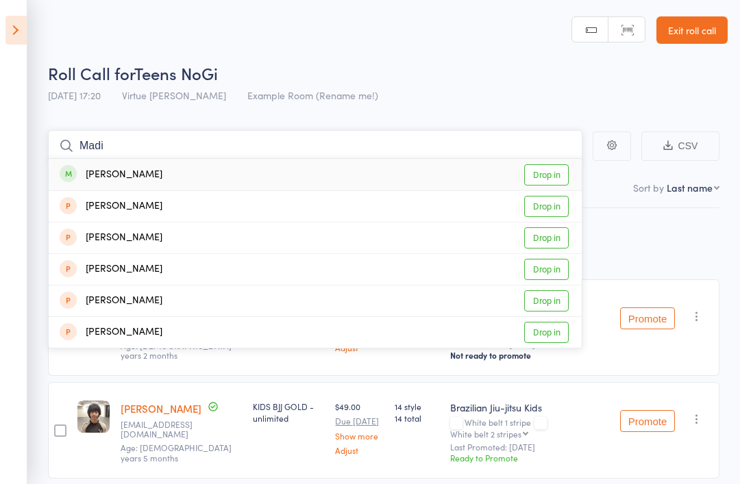
type input "Madi"
click at [550, 182] on link "Drop in" at bounding box center [546, 174] width 45 height 21
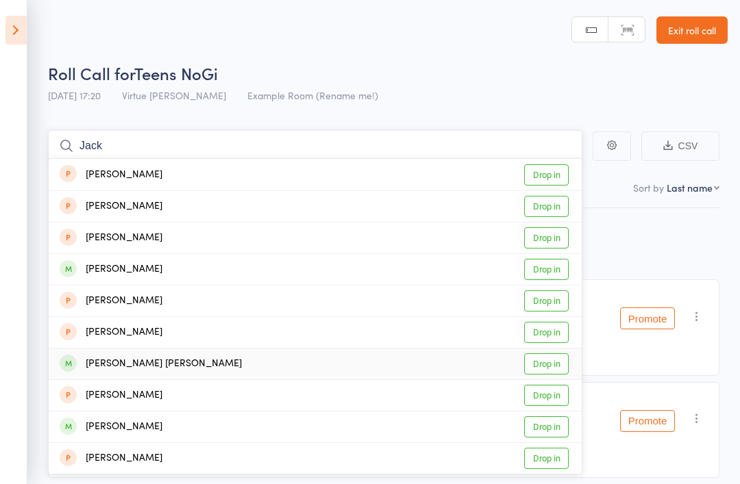
type input "Jack"
click at [550, 367] on link "Drop in" at bounding box center [546, 364] width 45 height 21
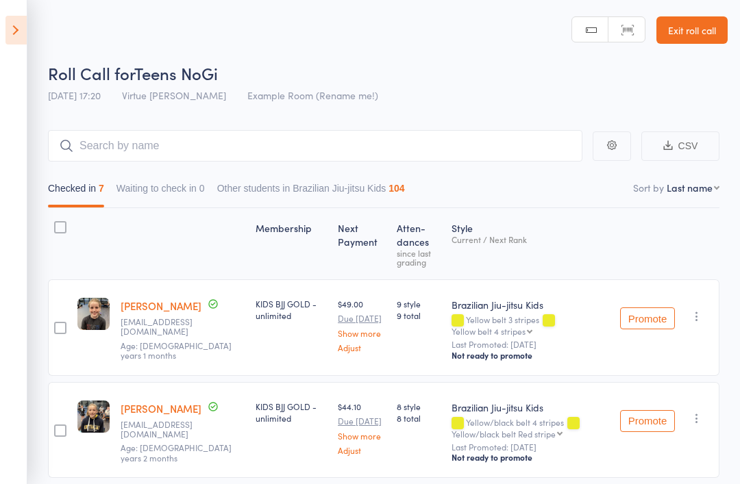
click at [594, 74] on div "Roll Call for Teens NoGi" at bounding box center [388, 73] width 680 height 23
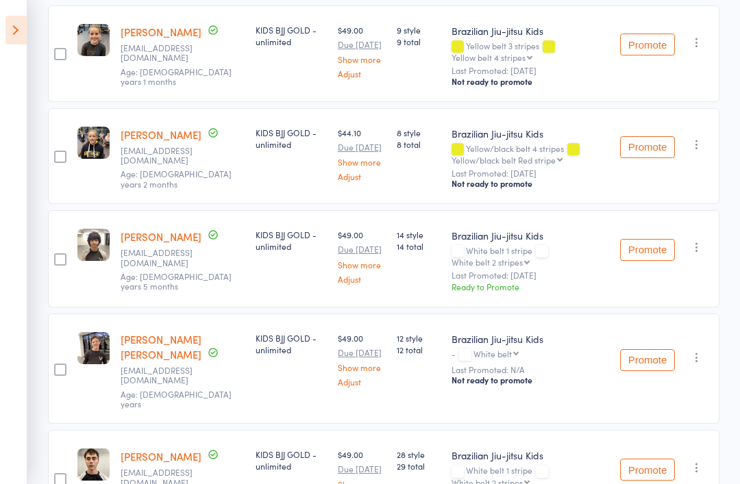
scroll to position [273, 0]
